Goal: Transaction & Acquisition: Purchase product/service

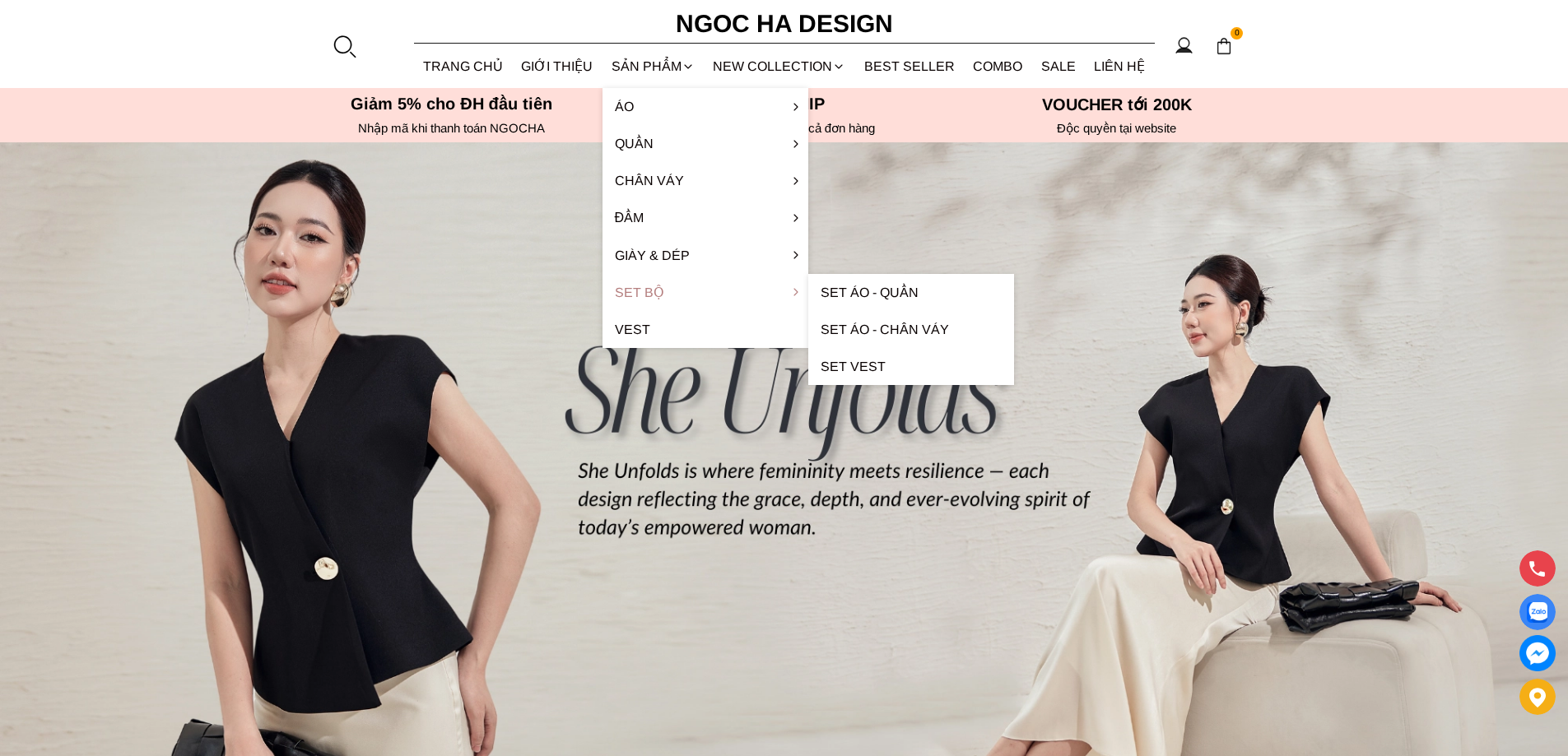
click at [657, 287] on link "Set Bộ" at bounding box center [705, 292] width 206 height 37
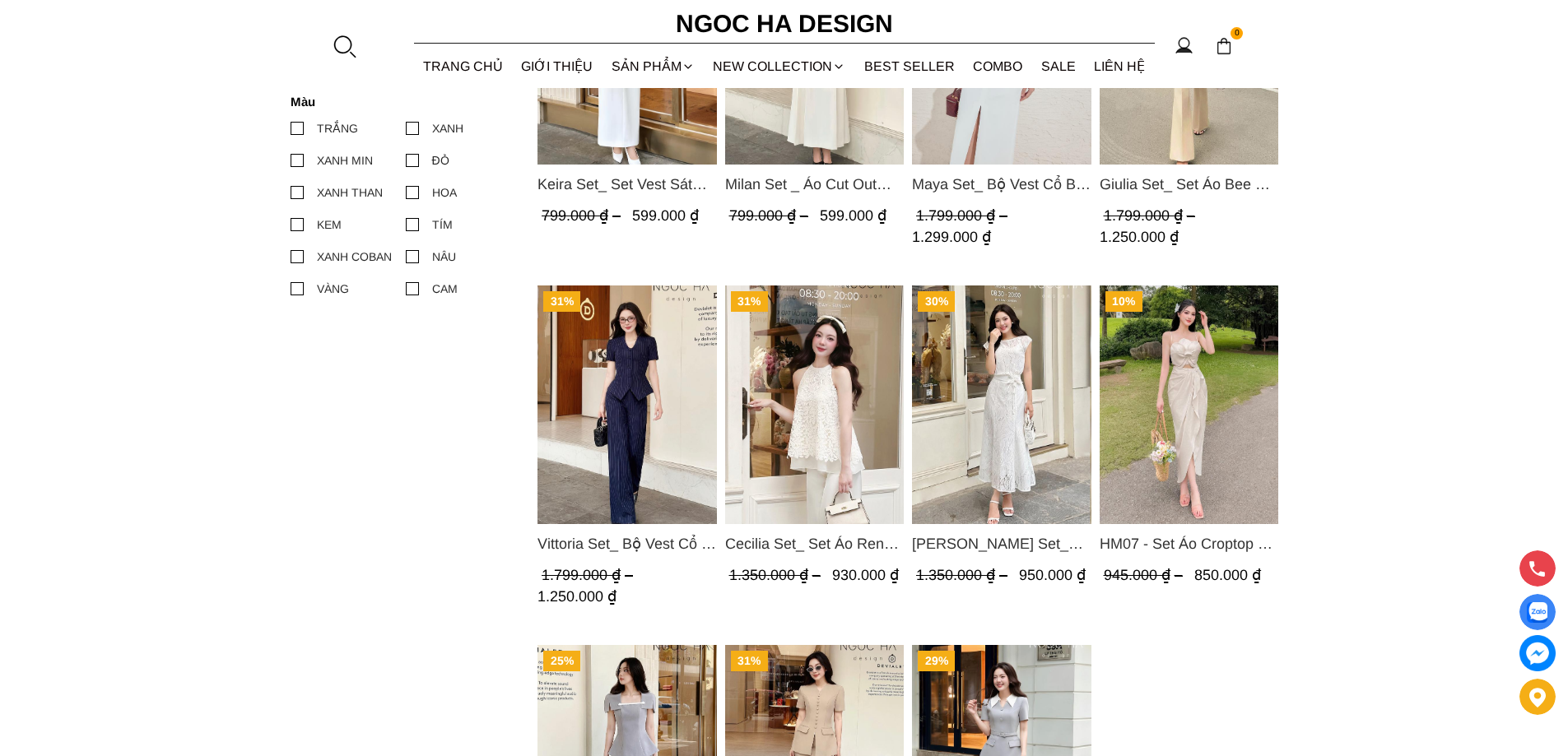
scroll to position [1234, 0]
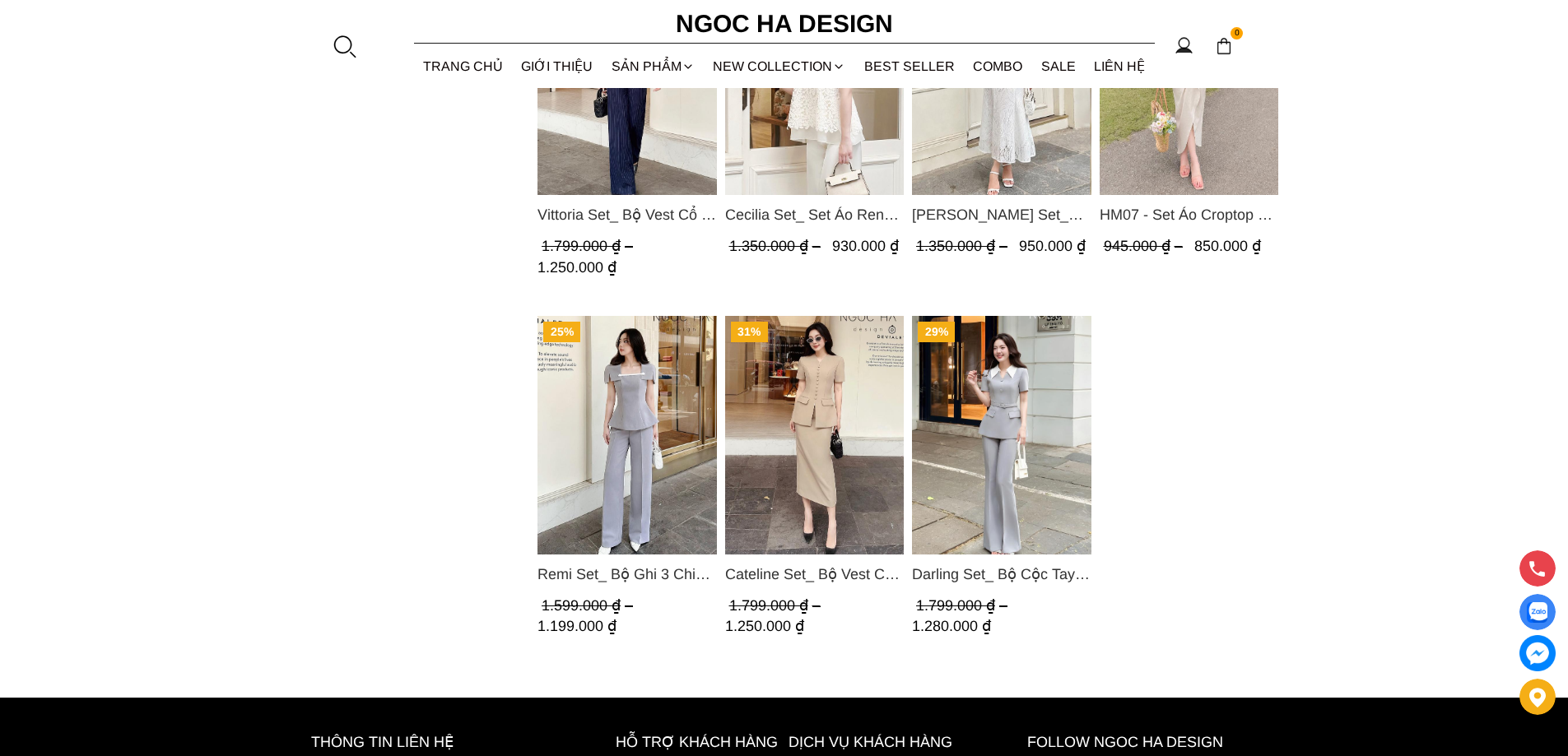
click at [615, 136] on img "Product image - Vittoria Set_ Bộ Vest Cổ V Quần Suông Kẻ Sọc BQ013" at bounding box center [626, 76] width 179 height 239
